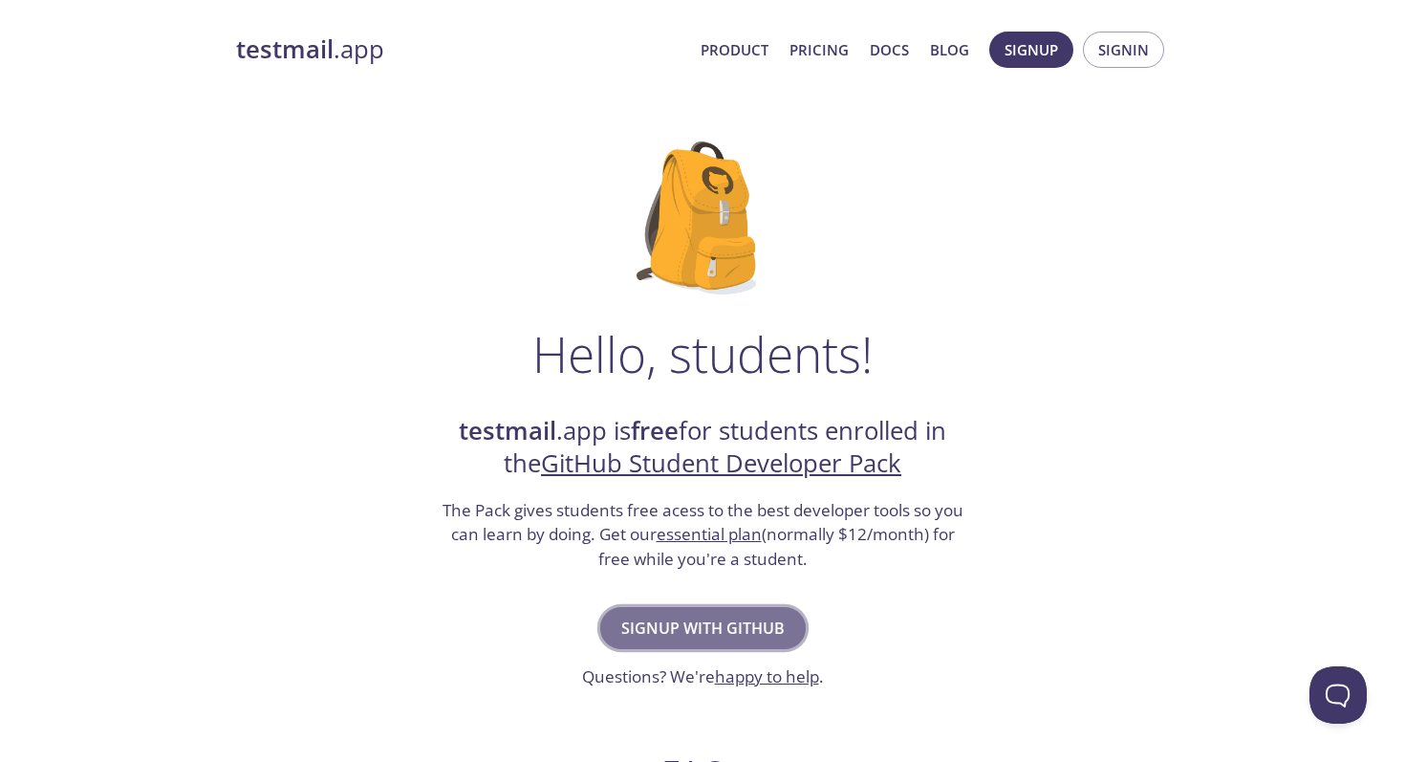
click at [713, 625] on span "Signup with GitHub" at bounding box center [702, 628] width 163 height 27
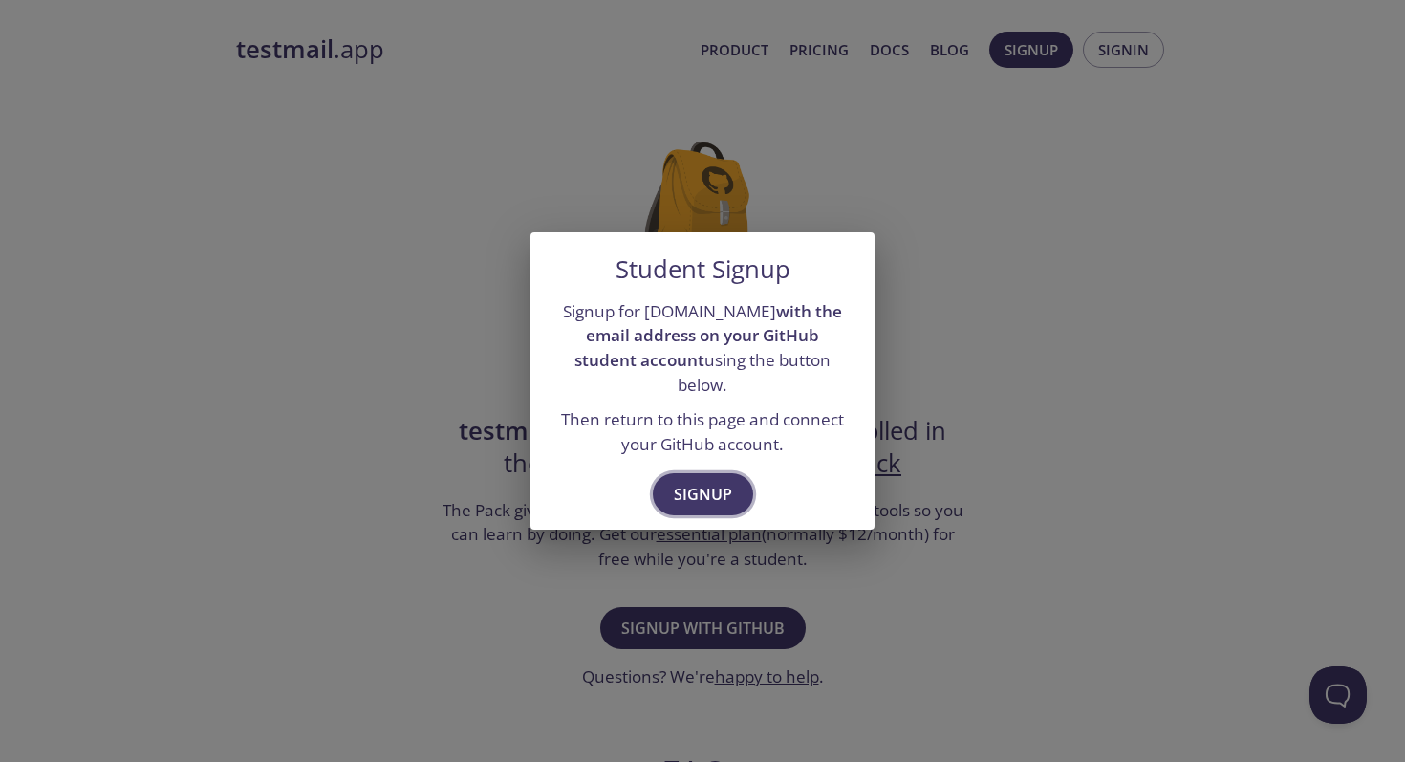
click at [701, 481] on span "Signup" at bounding box center [703, 494] width 58 height 27
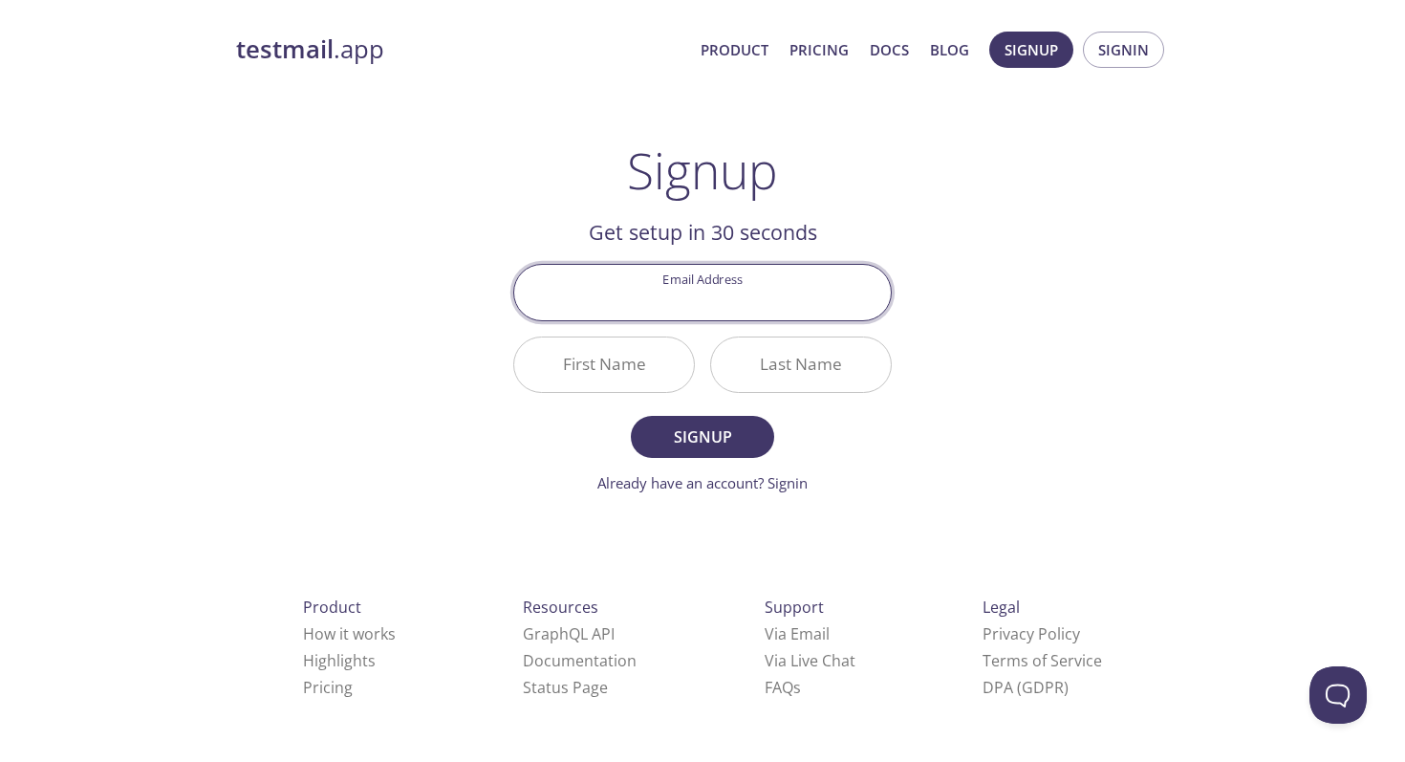
click at [698, 304] on input "Email Address" at bounding box center [702, 292] width 377 height 54
type input "[EMAIL_ADDRESS][DOMAIN_NAME]"
click at [583, 394] on div "First Name" at bounding box center [604, 365] width 197 height 72
click at [590, 379] on input "First Name" at bounding box center [604, 364] width 180 height 54
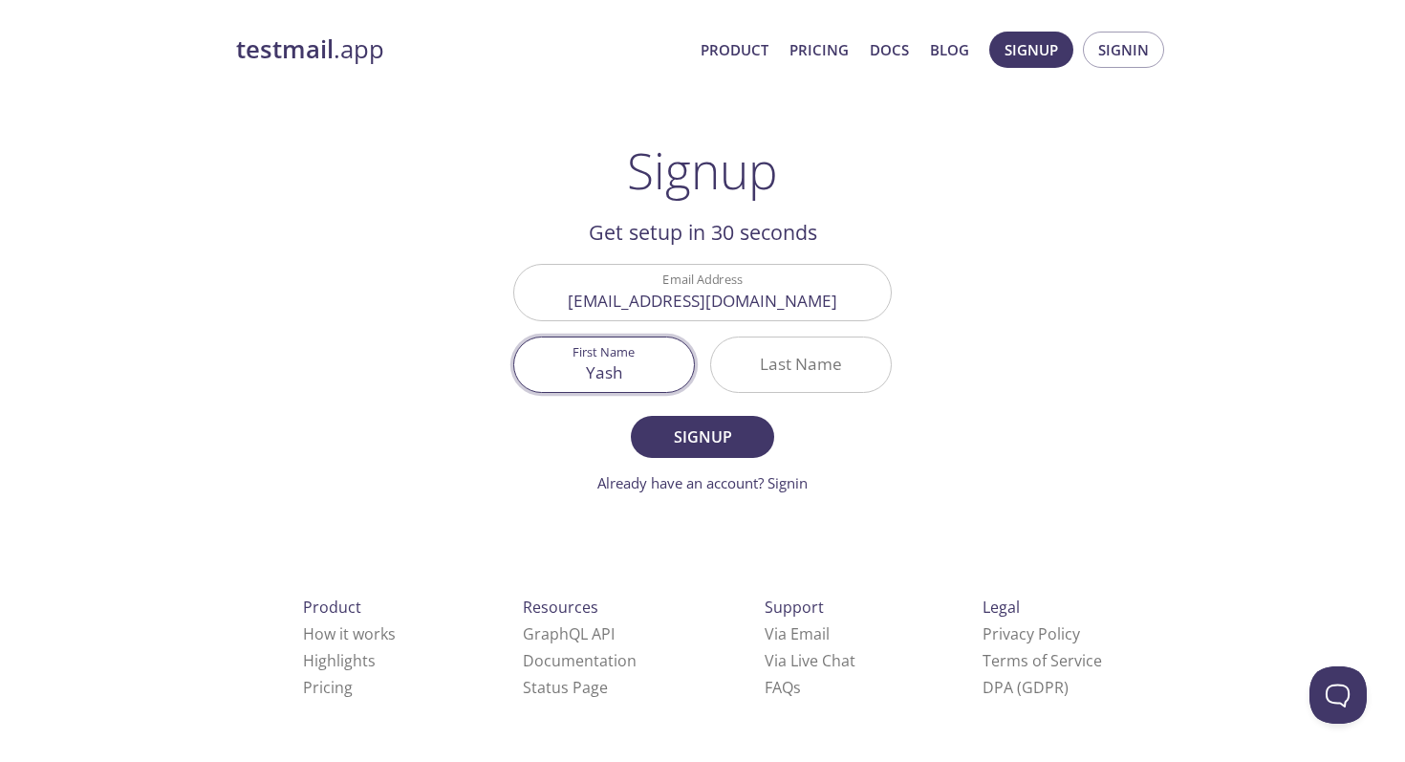
type input "Yash"
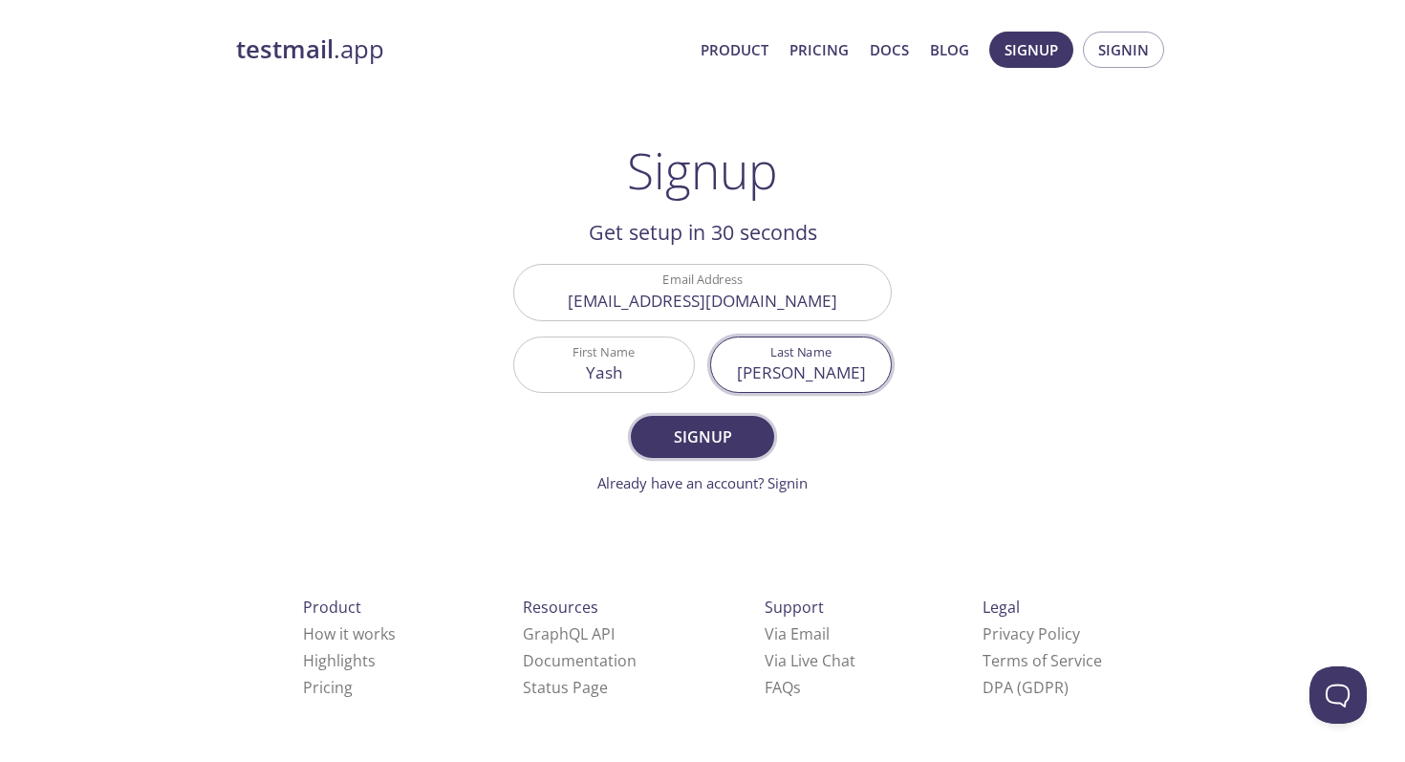
type input "[PERSON_NAME]"
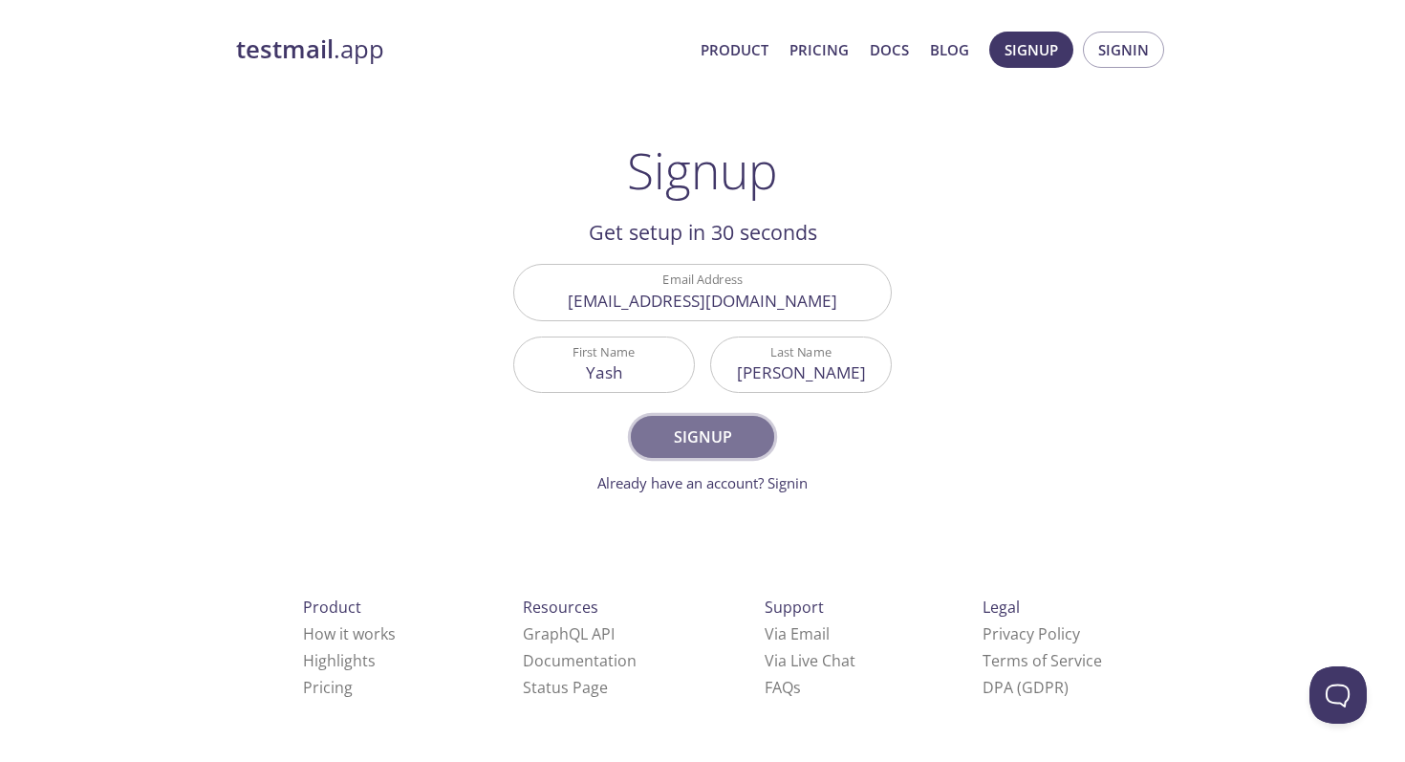
click at [674, 421] on button "Signup" at bounding box center [702, 437] width 143 height 42
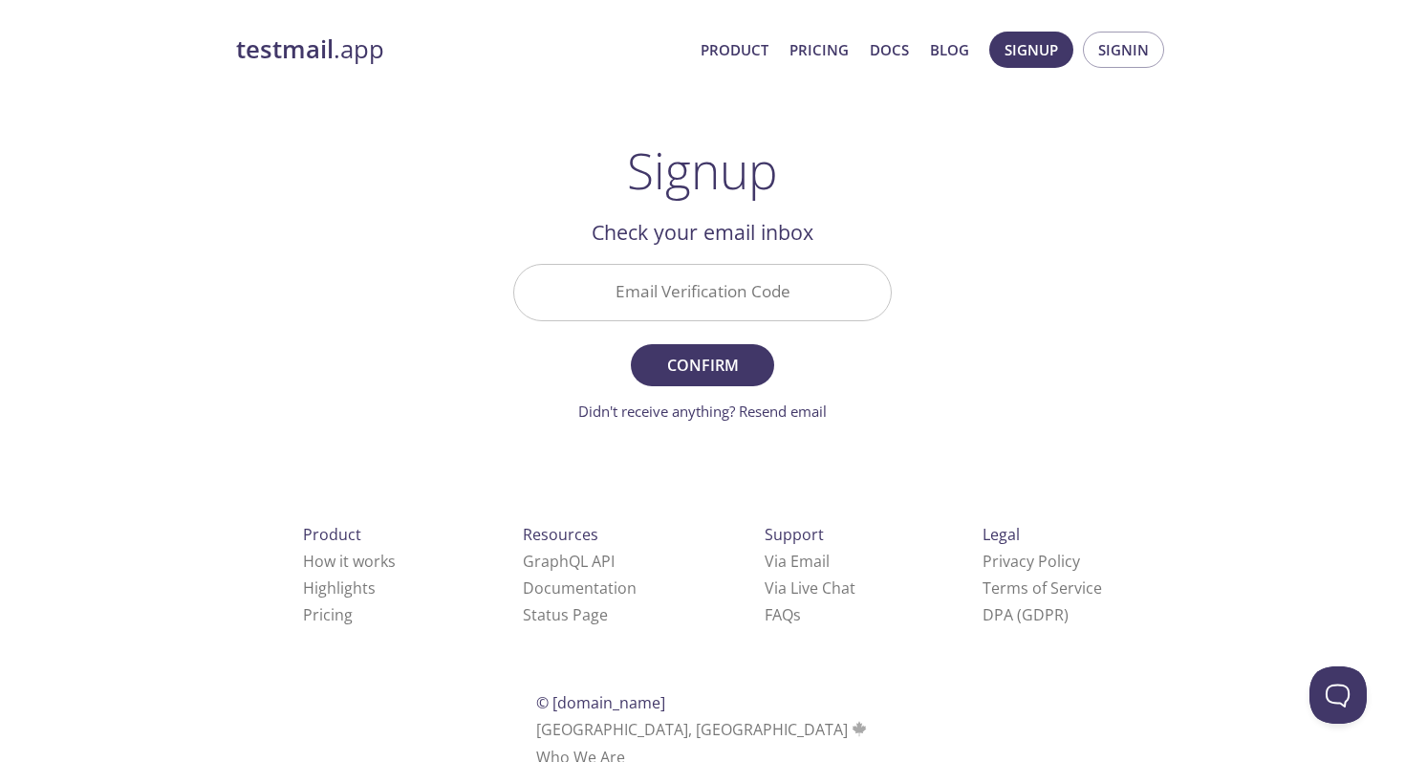
click at [673, 302] on input "Email Verification Code" at bounding box center [702, 292] width 377 height 54
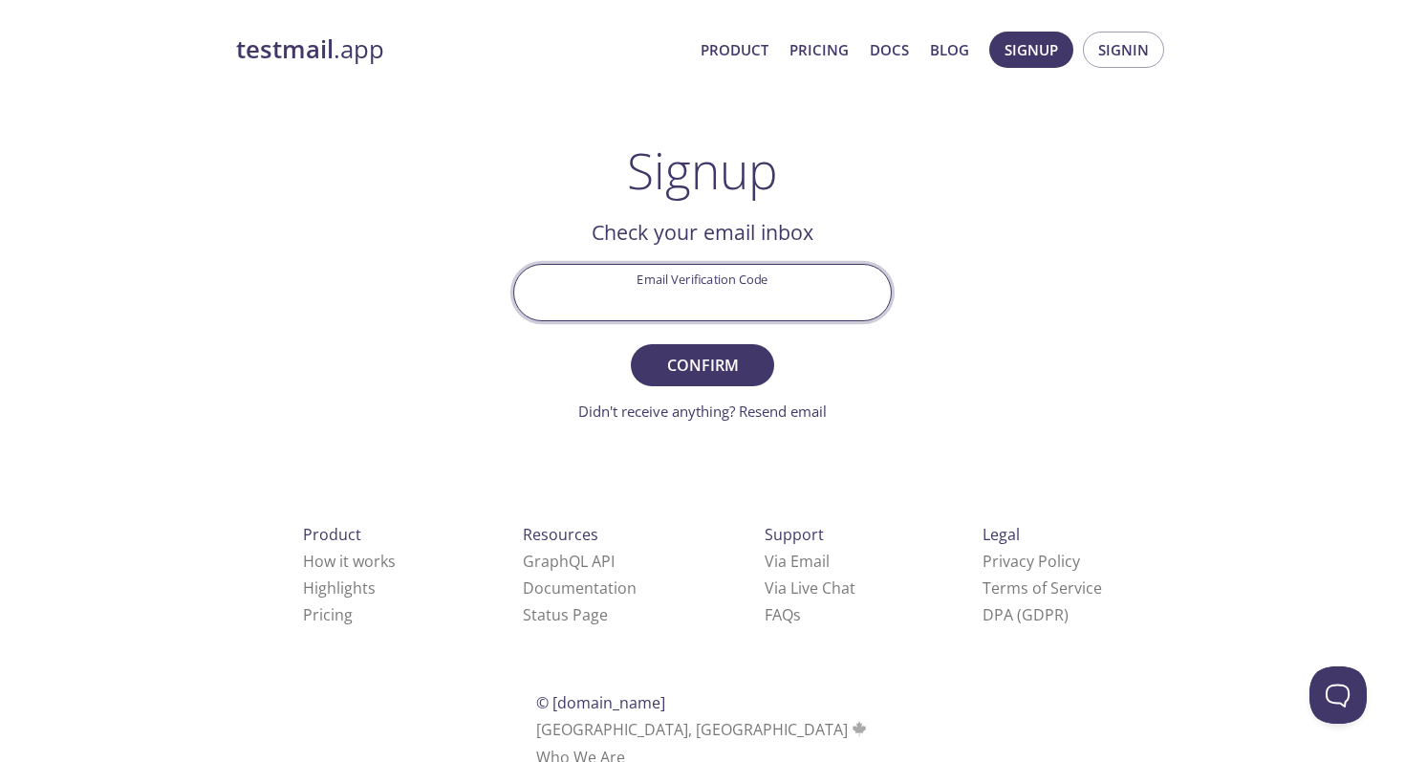
paste input "C2ZCLG1"
type input "C2ZCLG1"
click at [687, 368] on span "Confirm" at bounding box center [702, 365] width 101 height 27
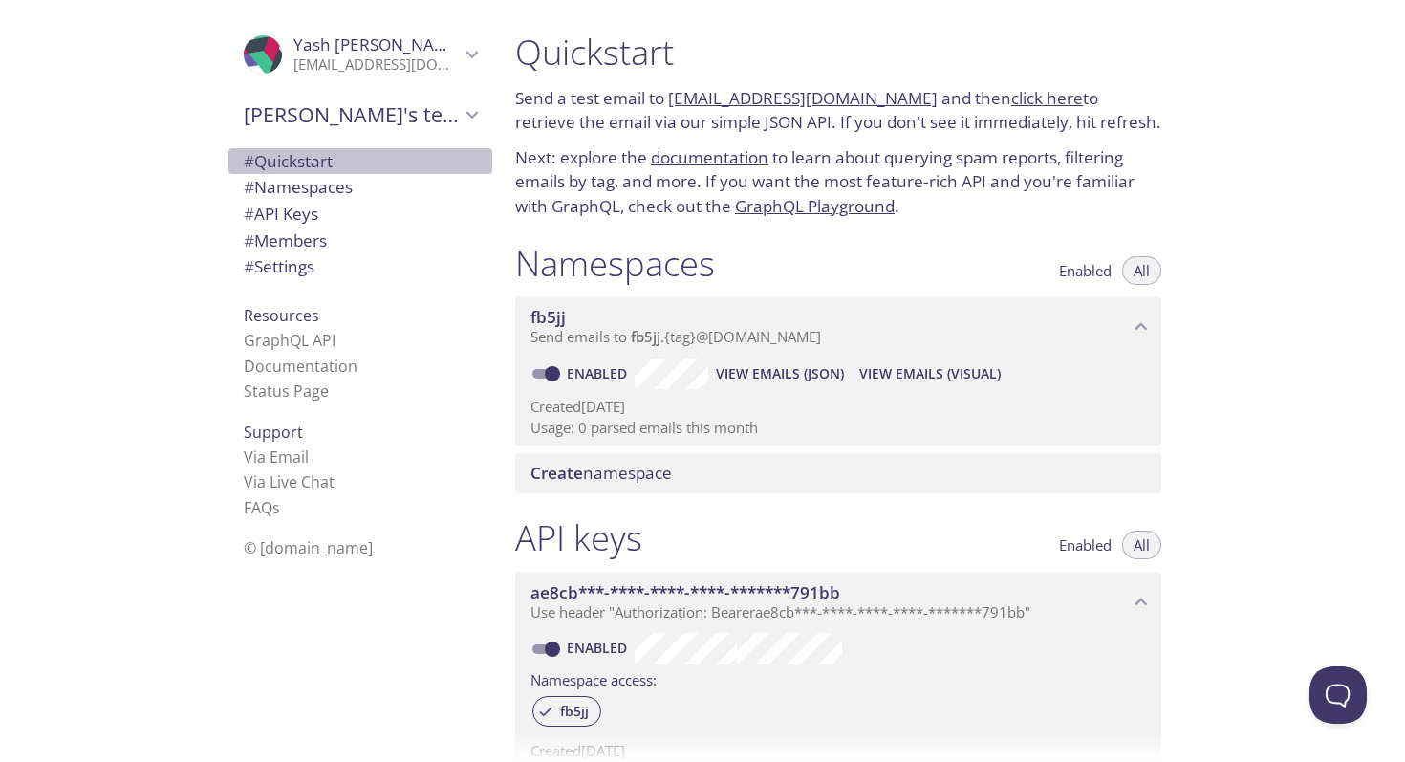
click at [320, 163] on span "# Quickstart" at bounding box center [288, 161] width 89 height 22
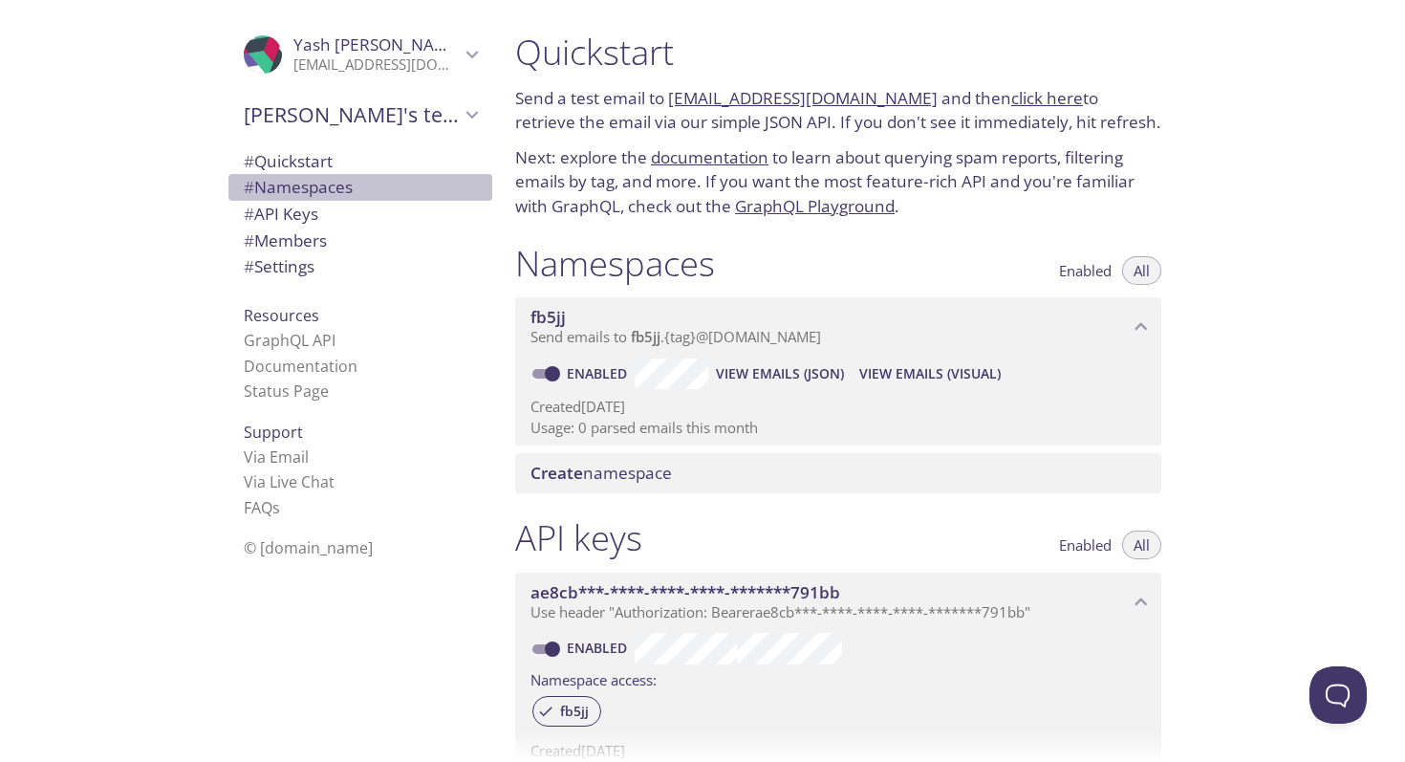
click at [319, 182] on span "# Namespaces" at bounding box center [298, 187] width 109 height 22
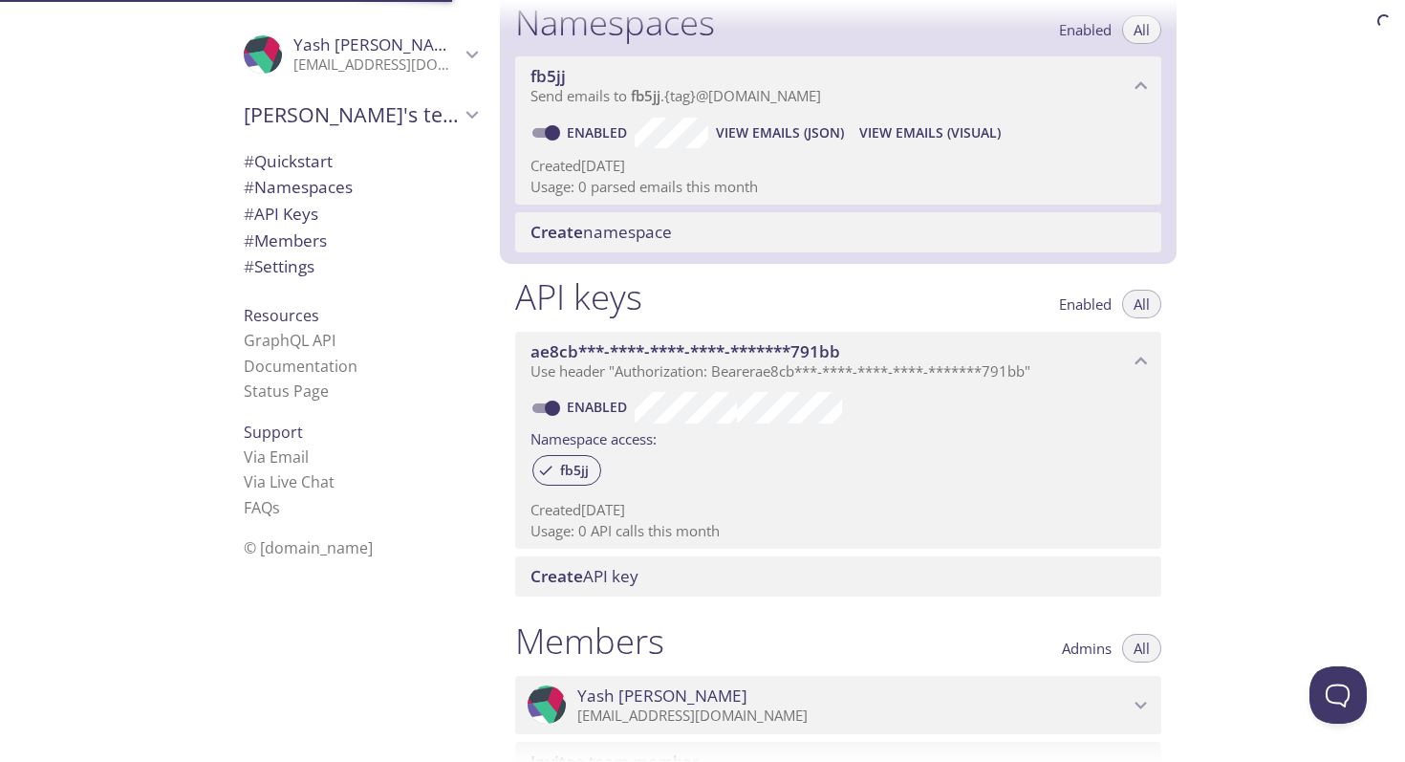
scroll to position [242, 0]
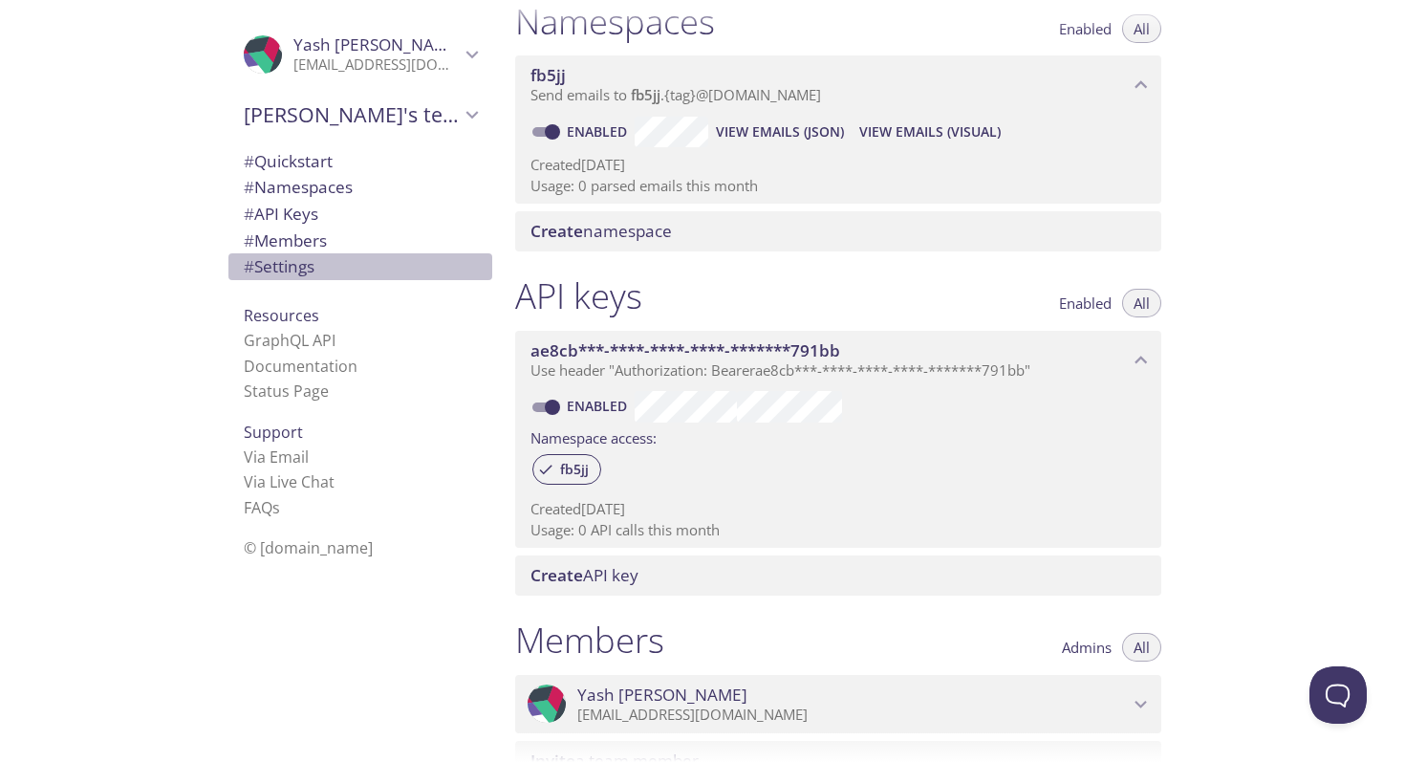
click at [314, 260] on span "# Settings" at bounding box center [279, 266] width 71 height 22
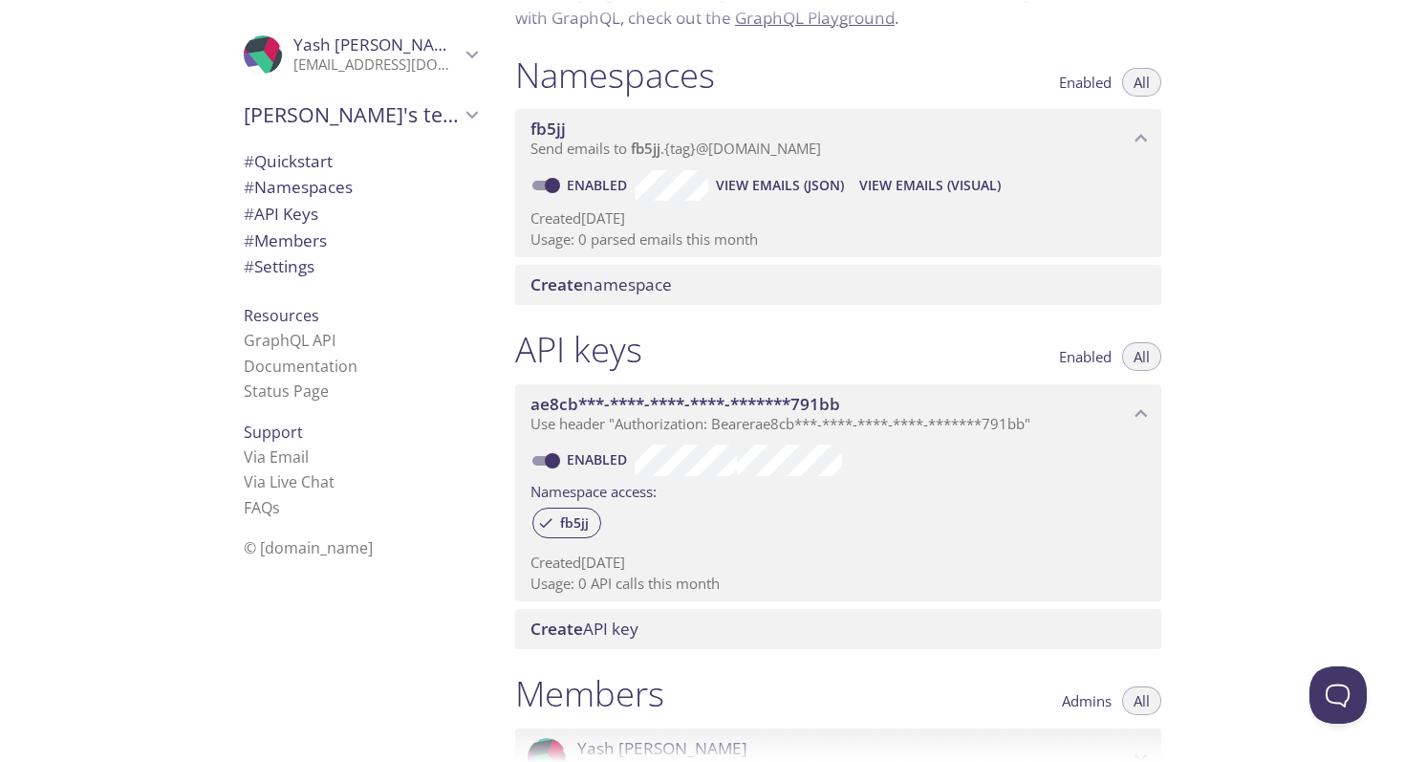
scroll to position [51, 0]
